Goal: Download file/media

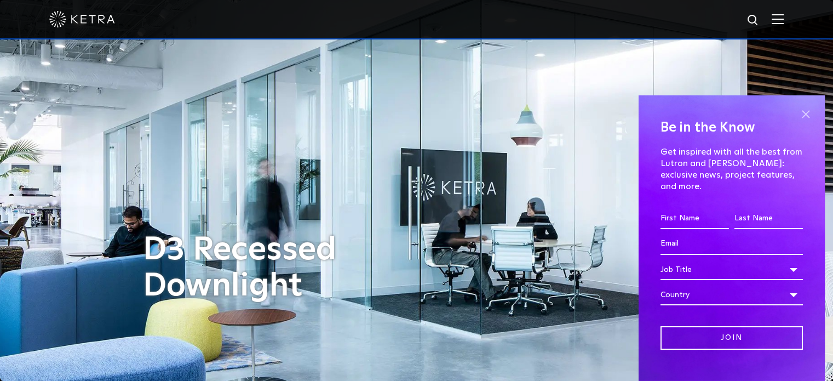
click at [802, 115] on span at bounding box center [806, 114] width 16 height 16
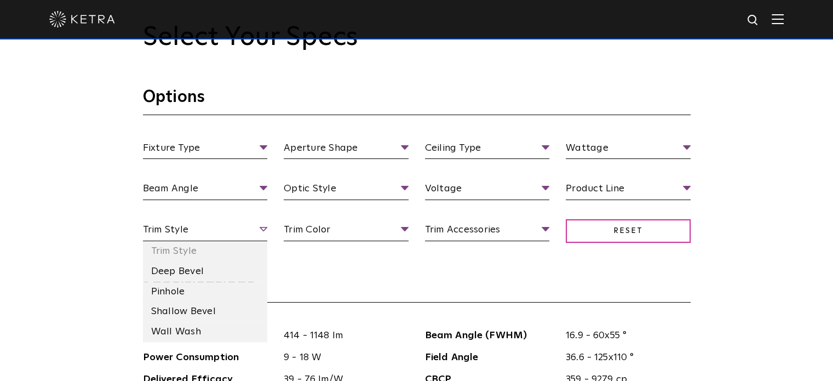
scroll to position [877, 0]
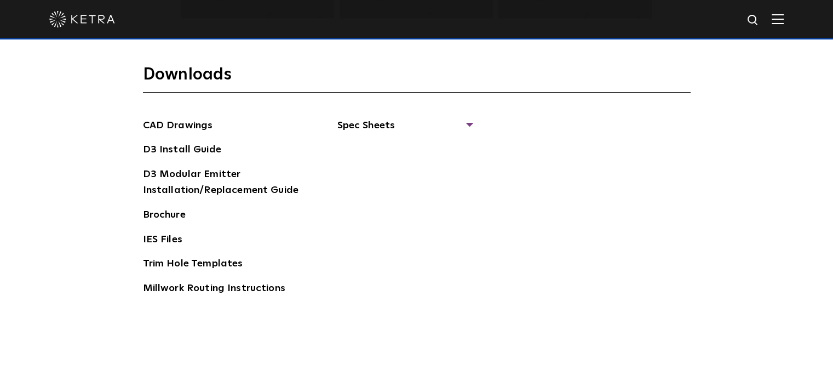
scroll to position [1644, 0]
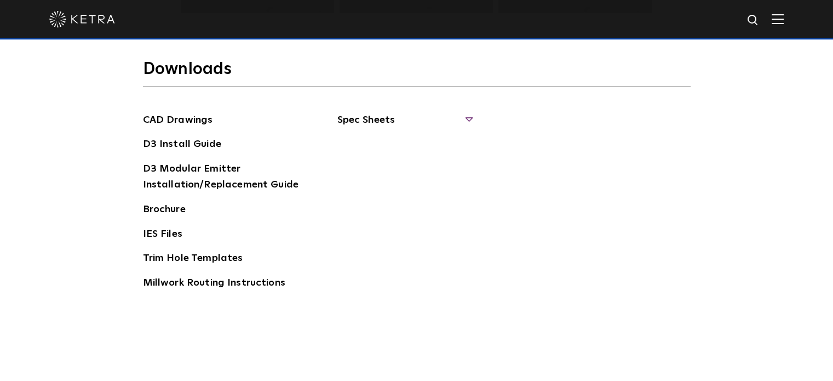
click at [388, 114] on span "Spec Sheets" at bounding box center [405, 124] width 134 height 24
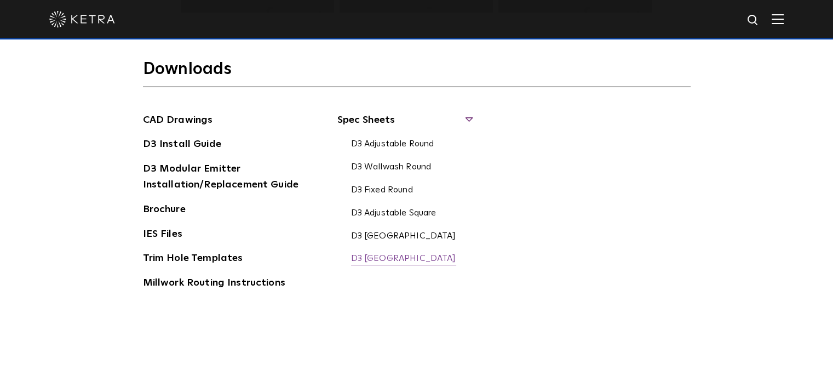
click at [412, 257] on link "D3 [GEOGRAPHIC_DATA]" at bounding box center [403, 259] width 105 height 12
